Goal: Task Accomplishment & Management: Complete application form

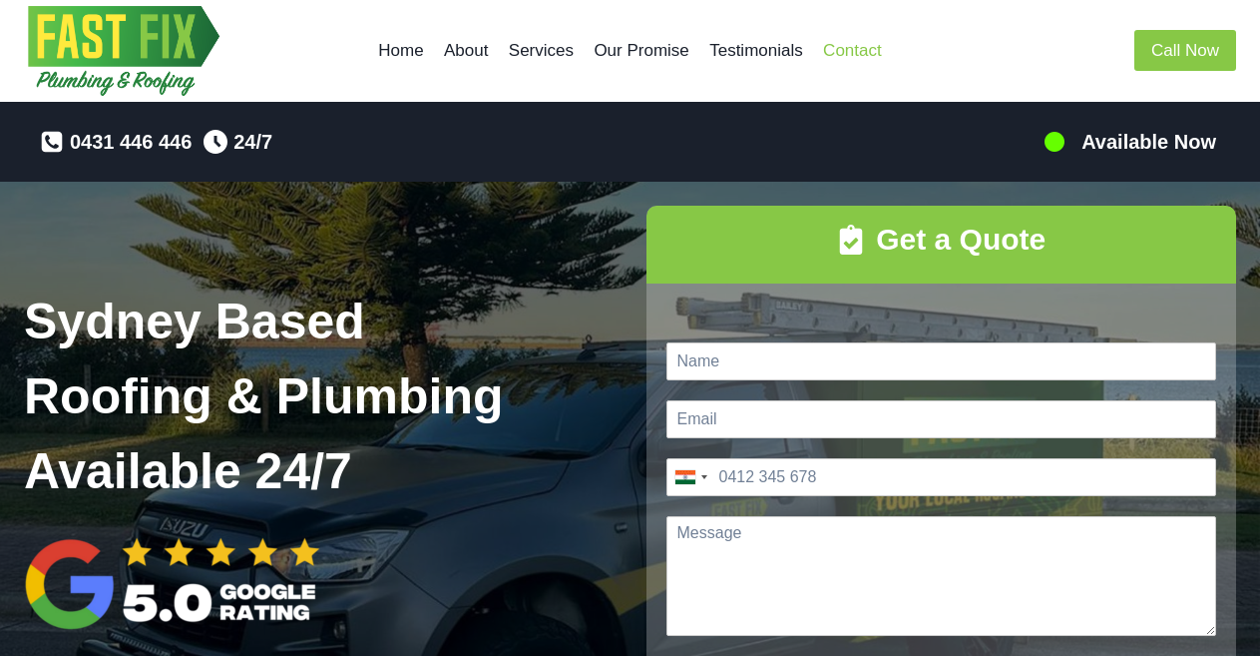
click at [848, 52] on link "Contact" at bounding box center [852, 51] width 79 height 48
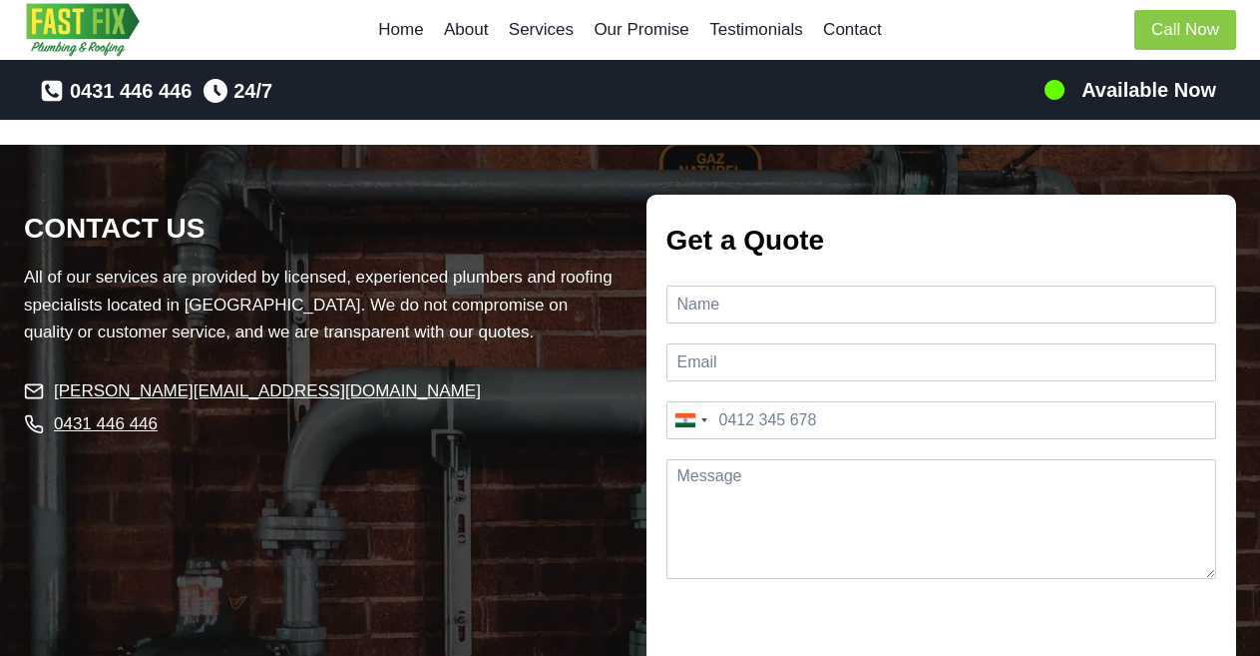
scroll to position [4553, 0]
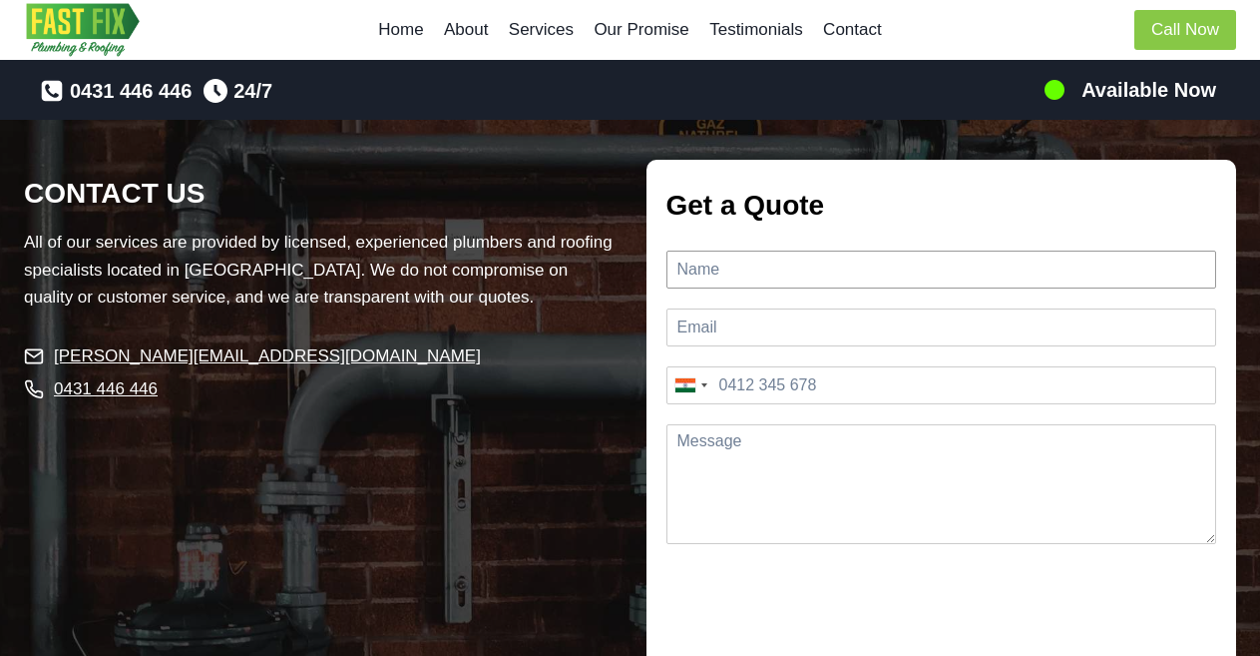
click at [781, 250] on input "Name *" at bounding box center [942, 269] width 551 height 38
type input "[PERSON_NAME]"
type input "[EMAIL_ADDRESS][DOMAIN_NAME]"
type input "095842 56387"
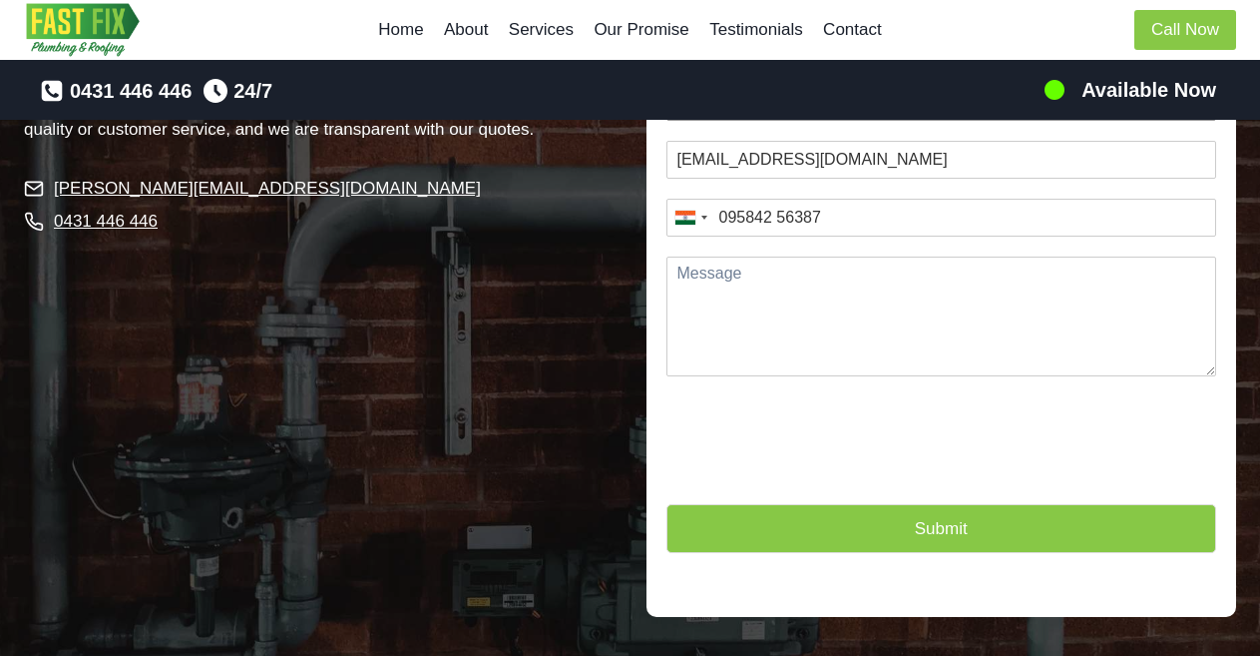
scroll to position [4752, 0]
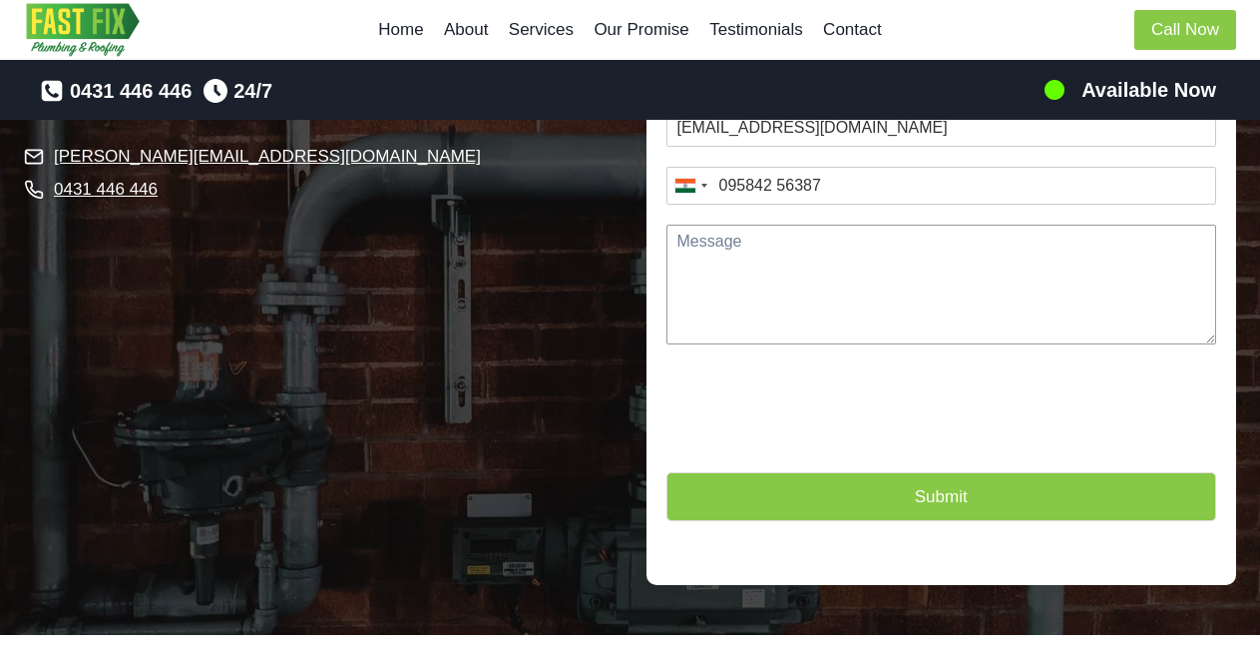
click at [750, 270] on textarea "Message *" at bounding box center [942, 285] width 551 height 120
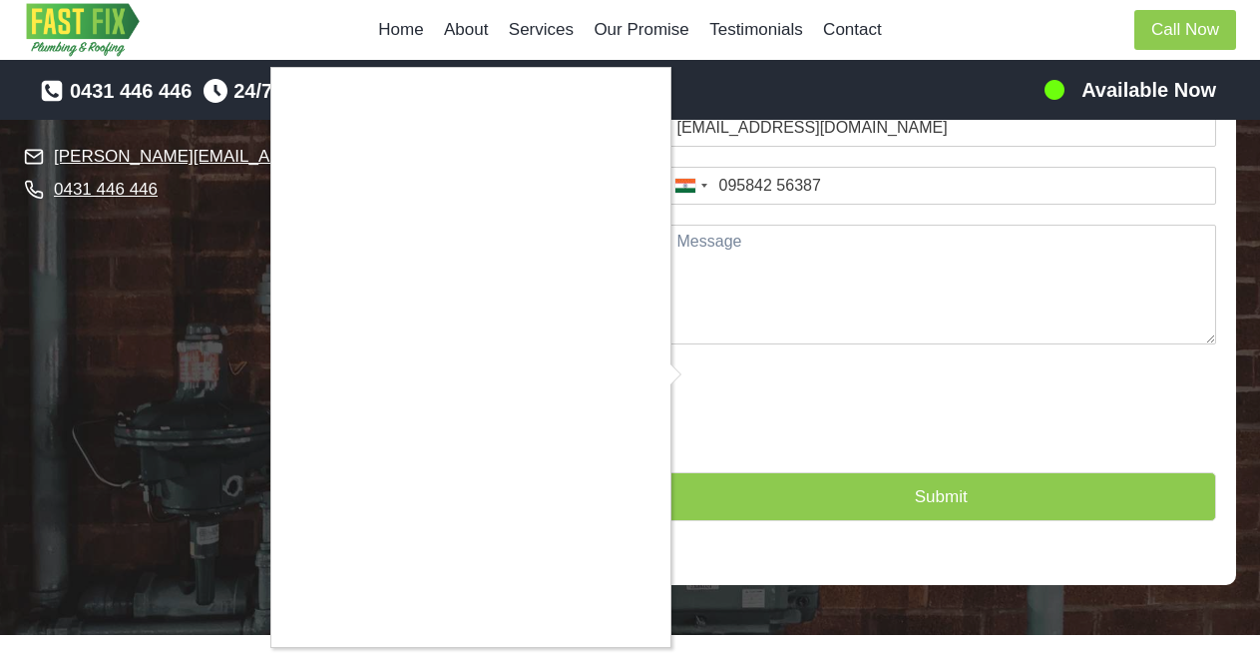
type input "1"
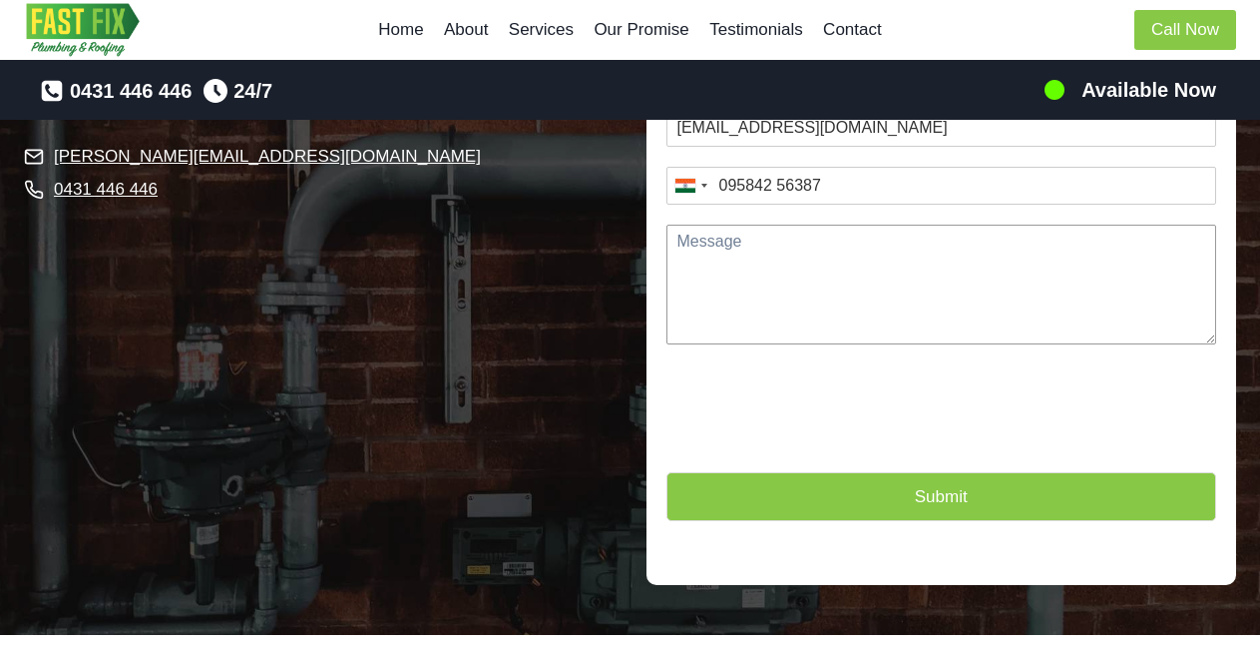
click at [709, 279] on textarea "Message *" at bounding box center [942, 285] width 551 height 120
paste textarea "Hi, I'm Vishal from [GEOGRAPHIC_DATA]. Do you need any help with your website? …"
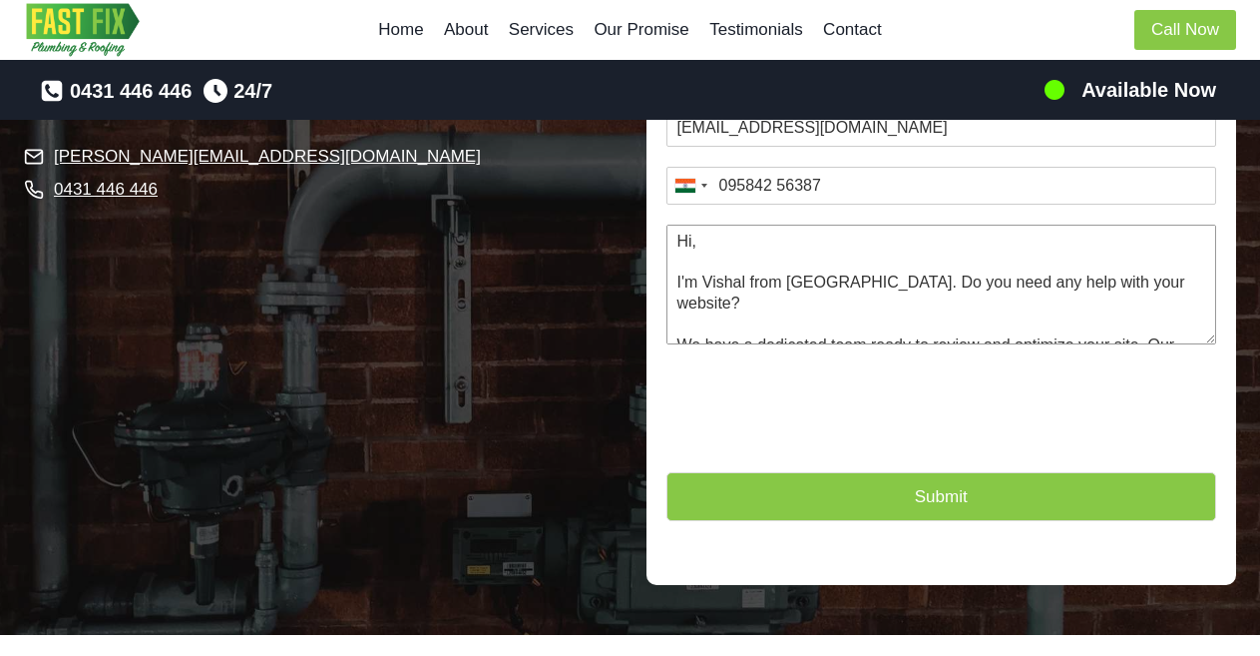
scroll to position [176, 0]
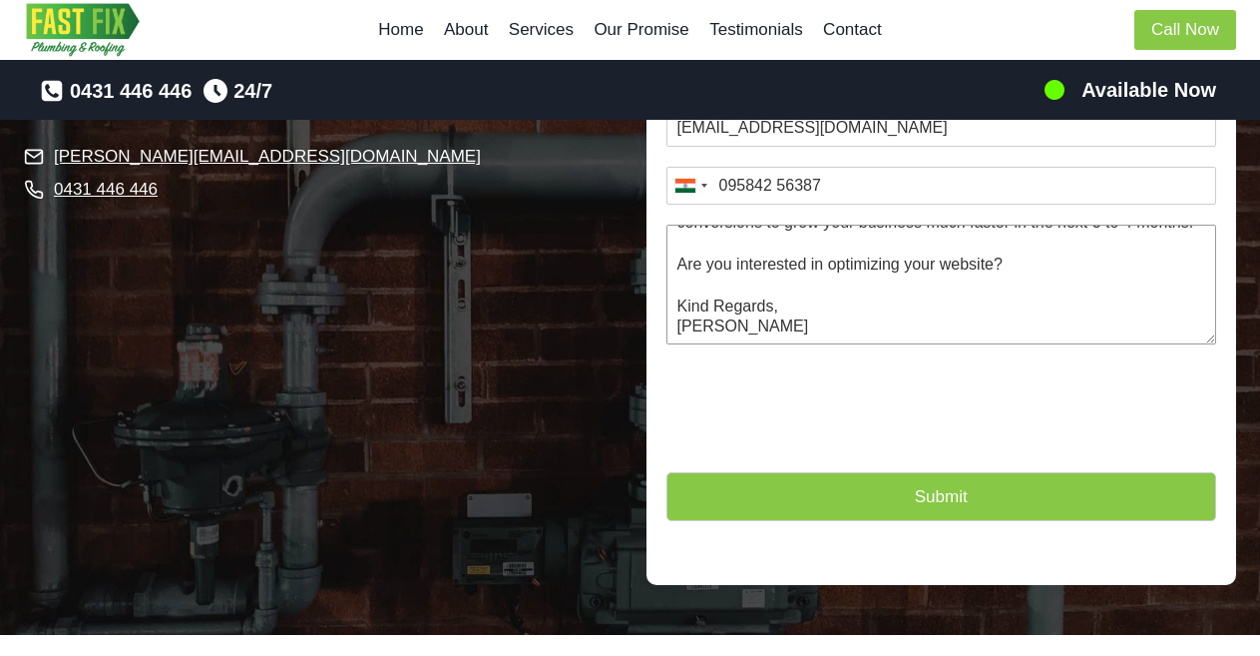
type textarea "Hi, I'm Vishal from [GEOGRAPHIC_DATA]. Do you need any help with your website? …"
click at [712, 472] on button "Submit" at bounding box center [942, 496] width 551 height 49
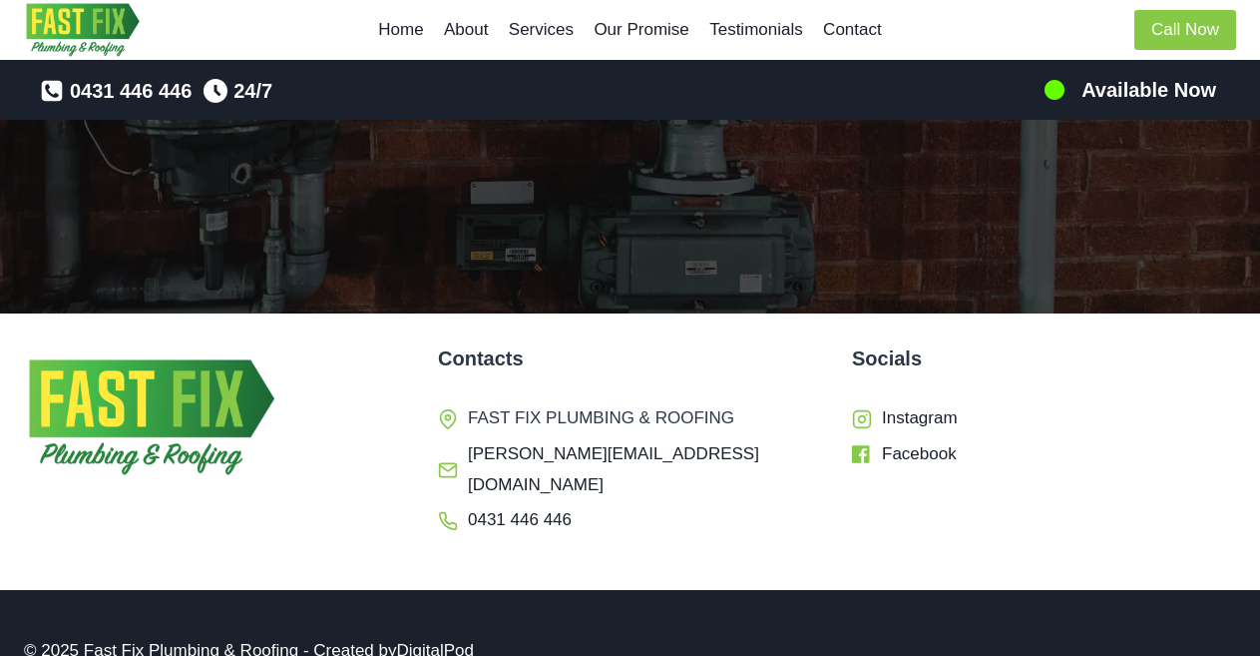
scroll to position [5070, 0]
